Goal: Complete application form

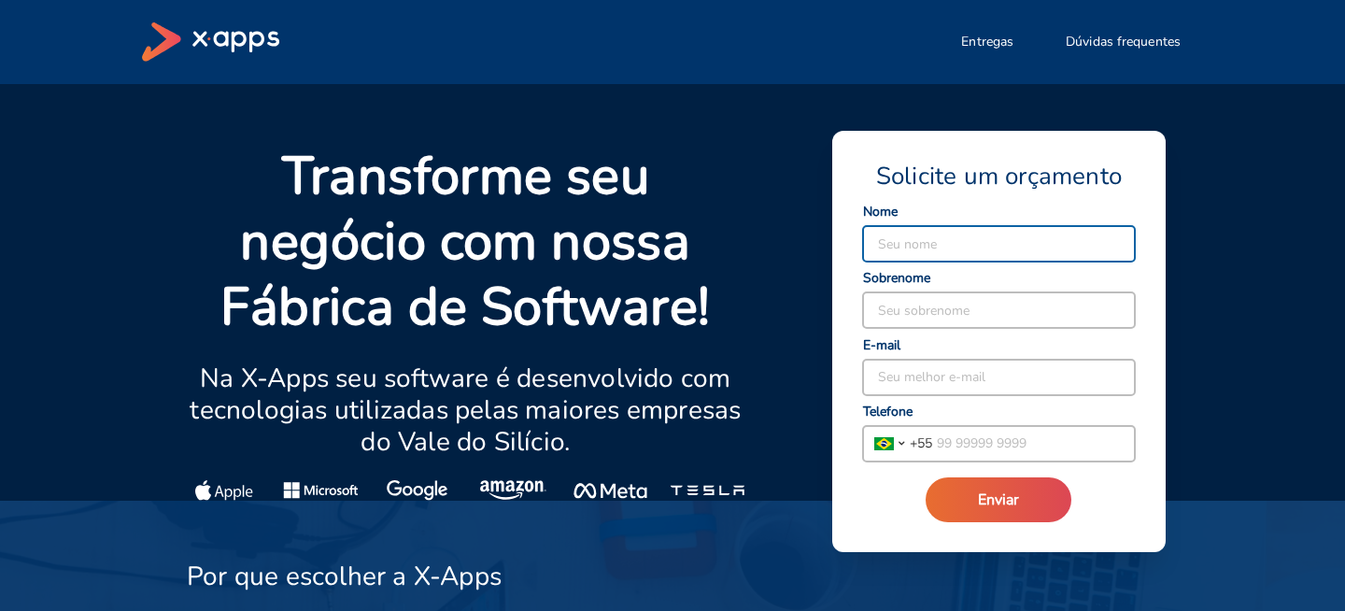
click at [531, 282] on p "Transforme seu negócio com nossa Fábrica de Software!" at bounding box center [465, 242] width 557 height 196
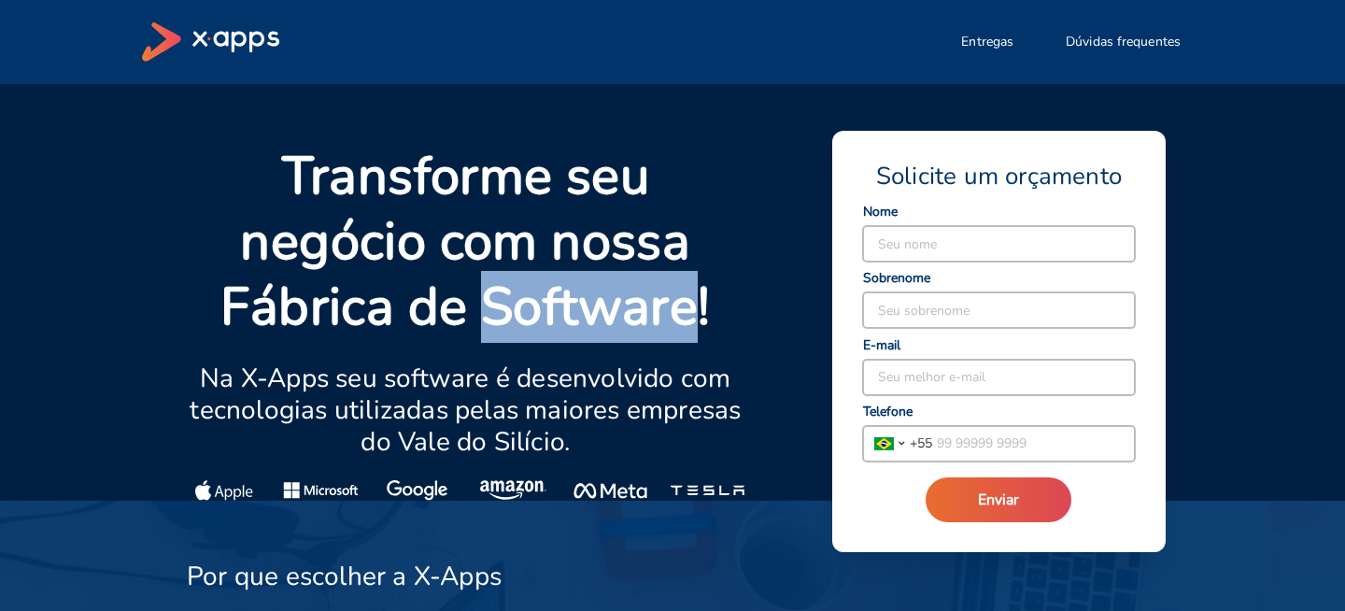
click at [531, 282] on p "Transforme seu negócio com nossa Fábrica de Software!" at bounding box center [465, 242] width 557 height 196
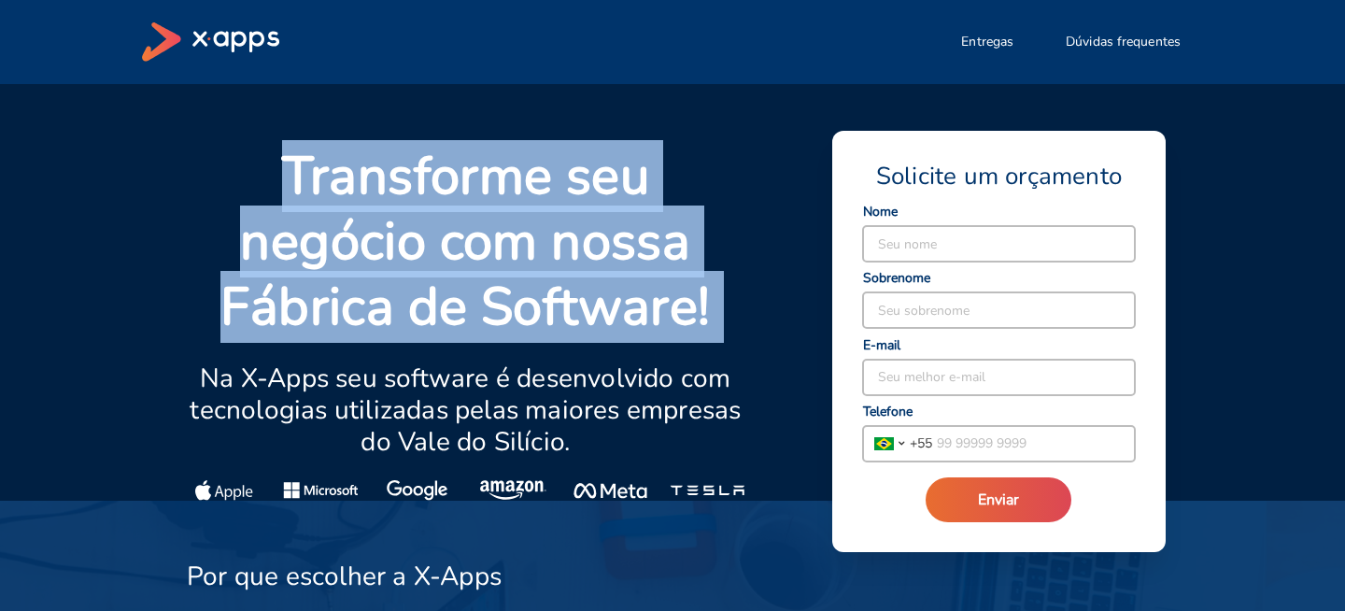
click at [527, 362] on p "Na X-Apps seu software é desenvolvido com tecnologias utilizadas pelas maiores …" at bounding box center [465, 409] width 557 height 95
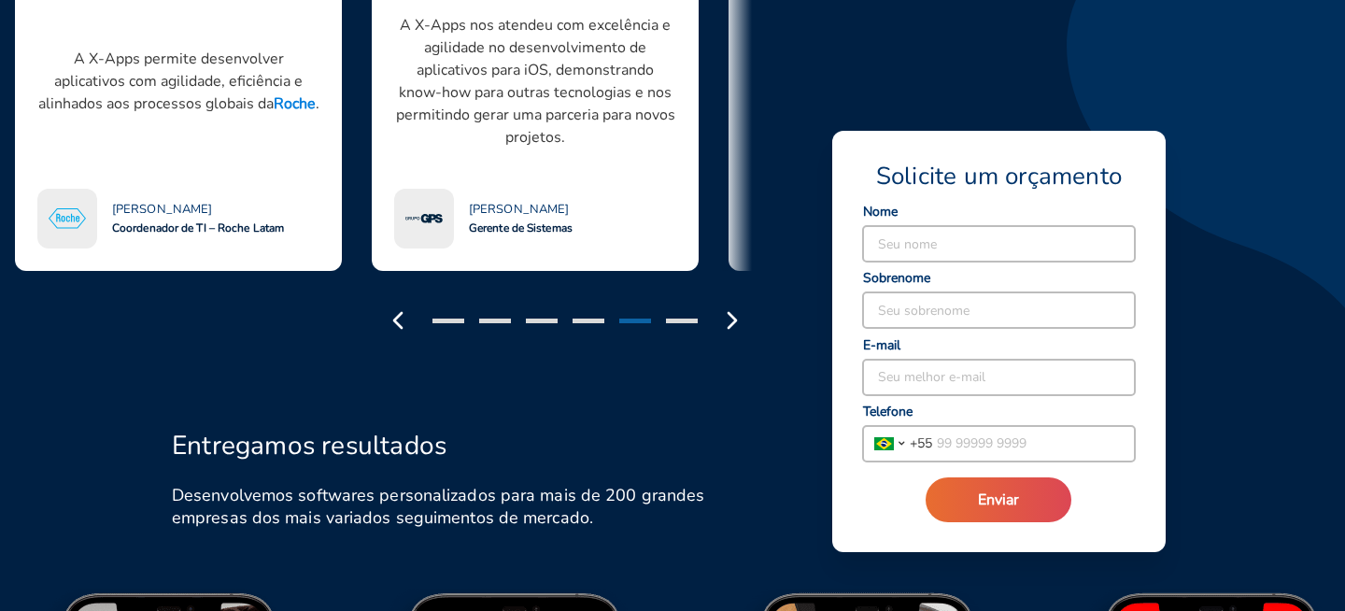
scroll to position [1930, 0]
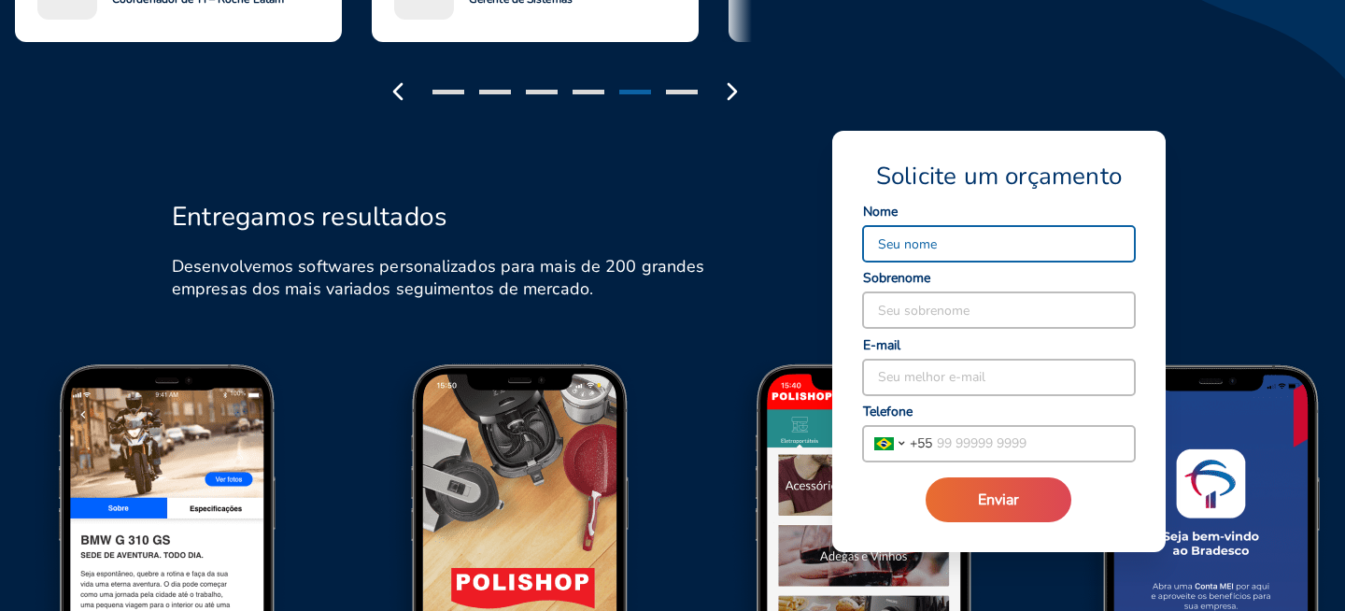
click at [946, 236] on input at bounding box center [999, 243] width 272 height 35
type input "Christian"
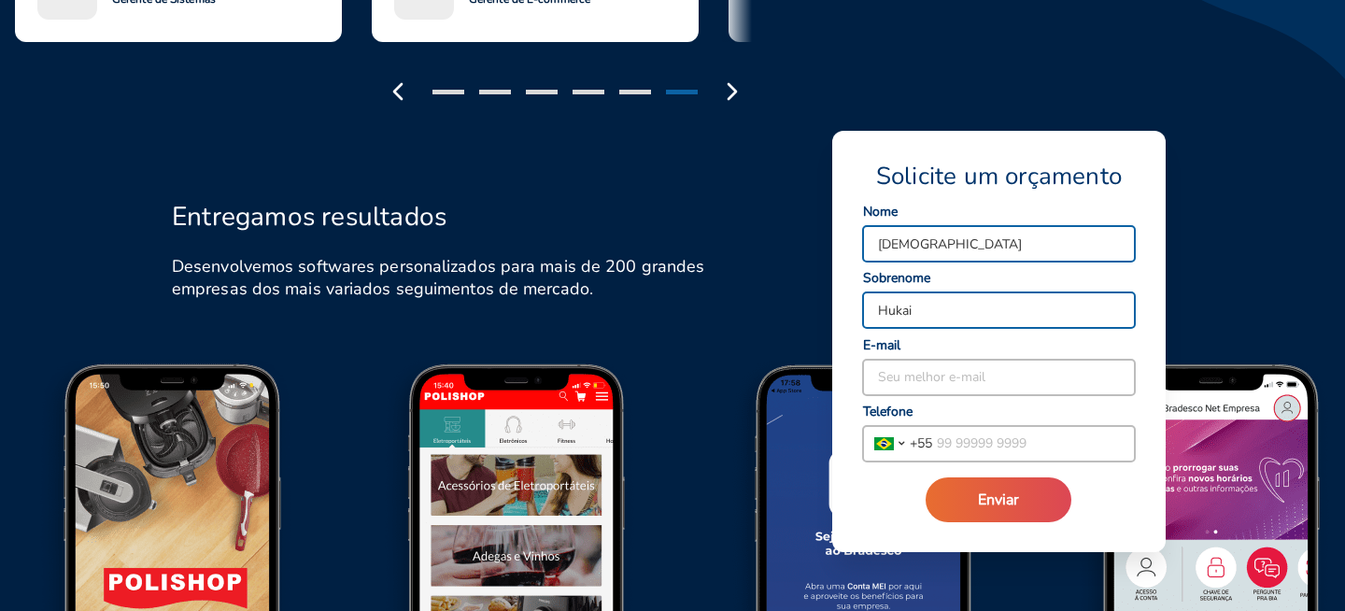
type input "Hukai"
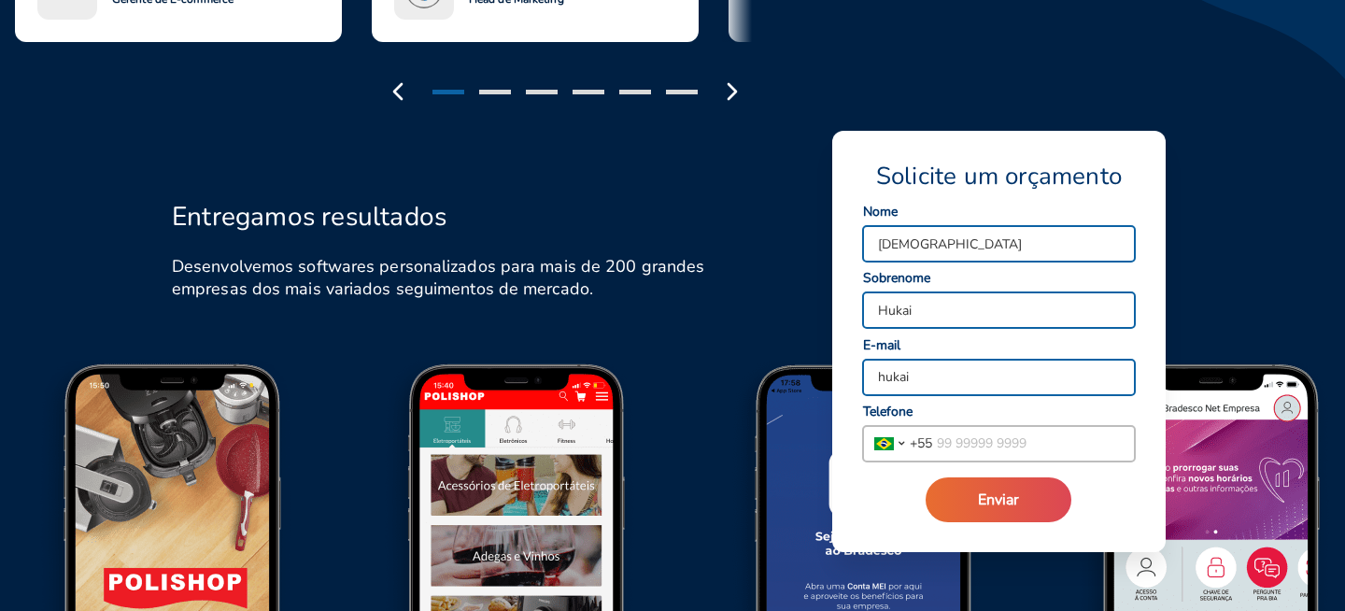
type input "hukai@trustedlake.com"
type input "(11) 97152-0091"
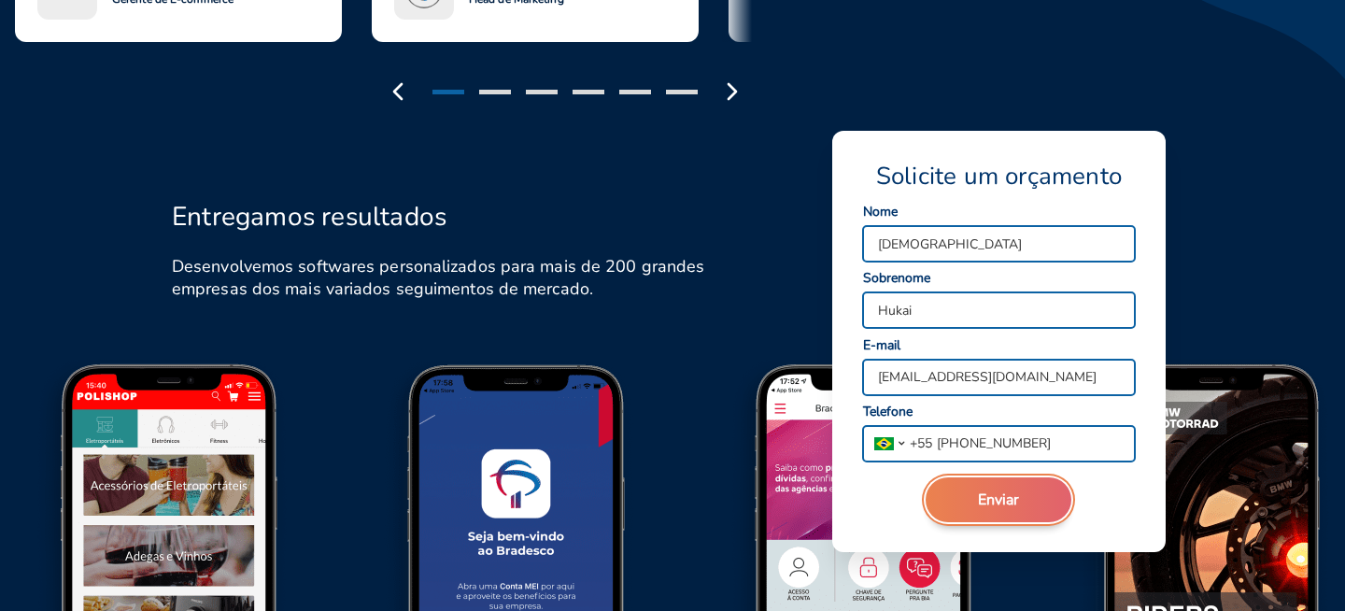
click at [984, 508] on span "Enviar" at bounding box center [998, 499] width 41 height 21
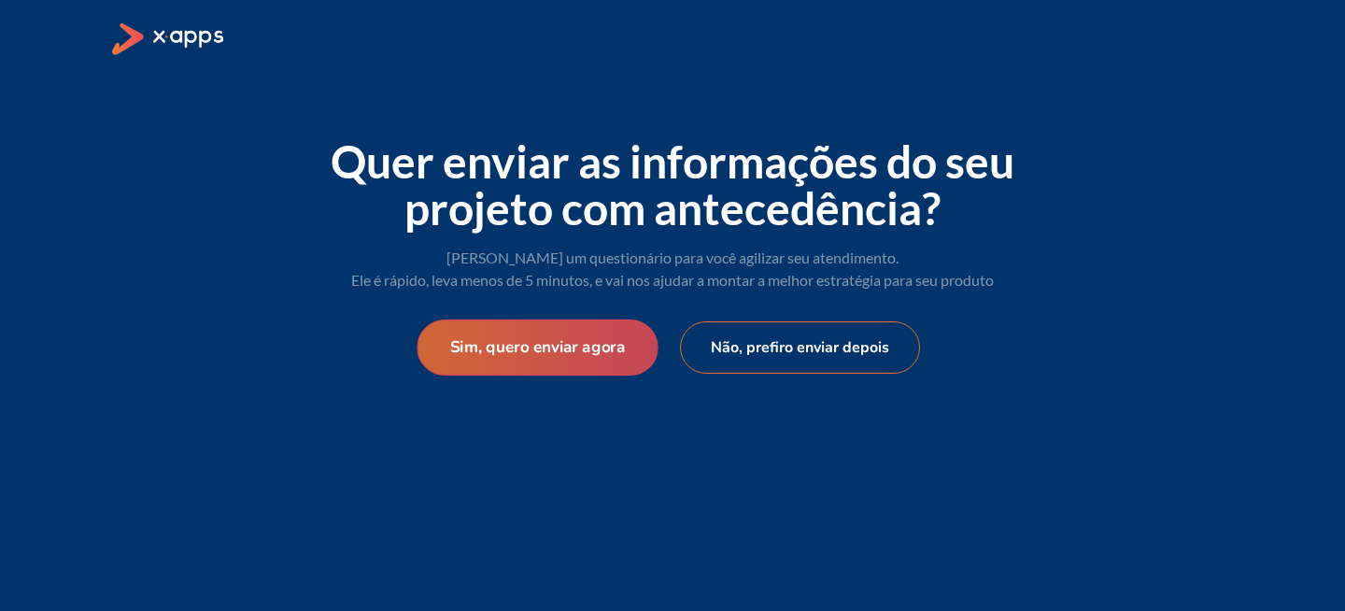
click at [508, 345] on button "Sim, quero enviar agora" at bounding box center [536, 347] width 241 height 56
